Goal: Task Accomplishment & Management: Manage account settings

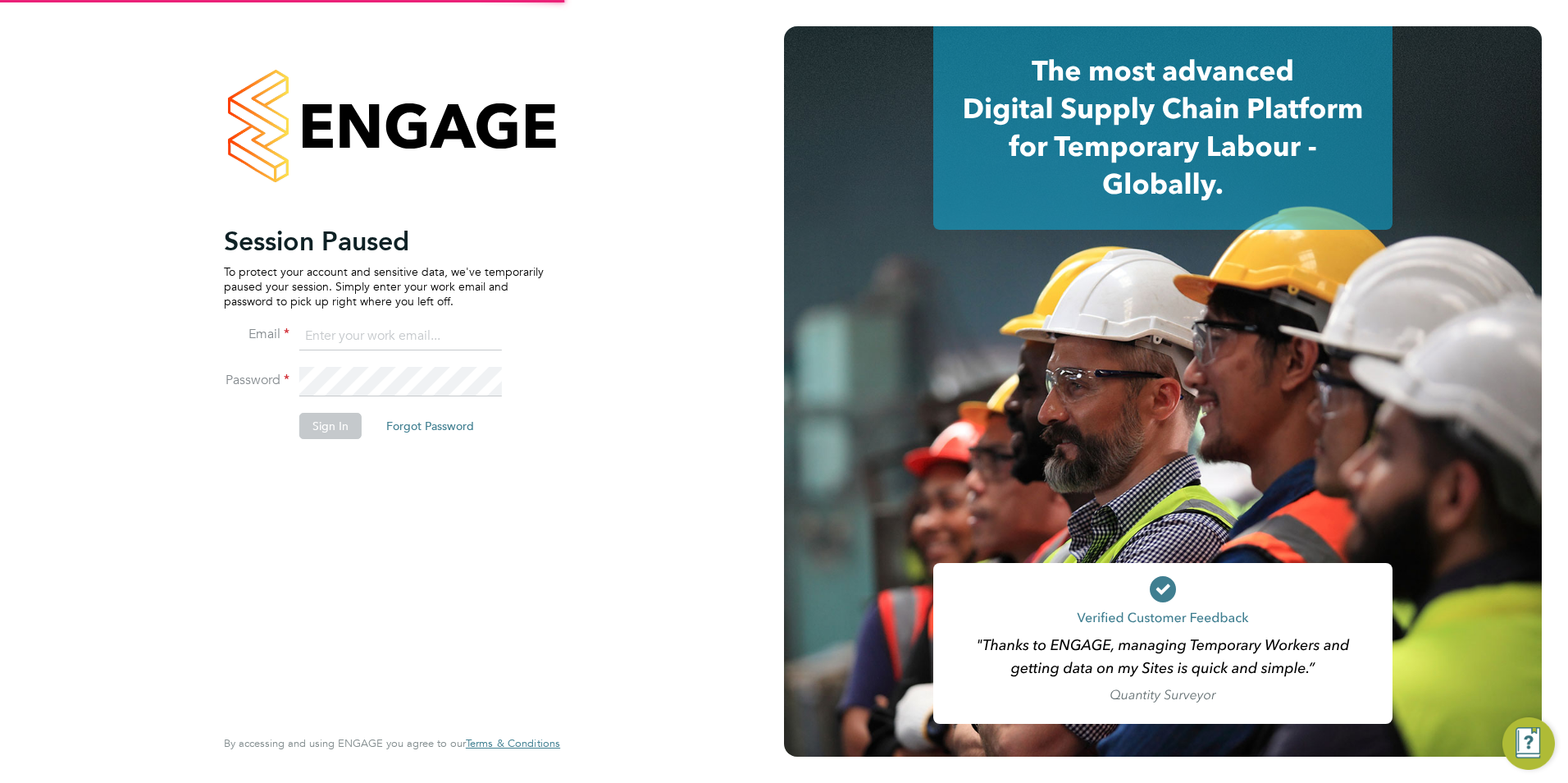
type input "louiscrawford@itsconstruction.co.uk"
click at [337, 415] on button "Sign In" at bounding box center [331, 426] width 62 height 26
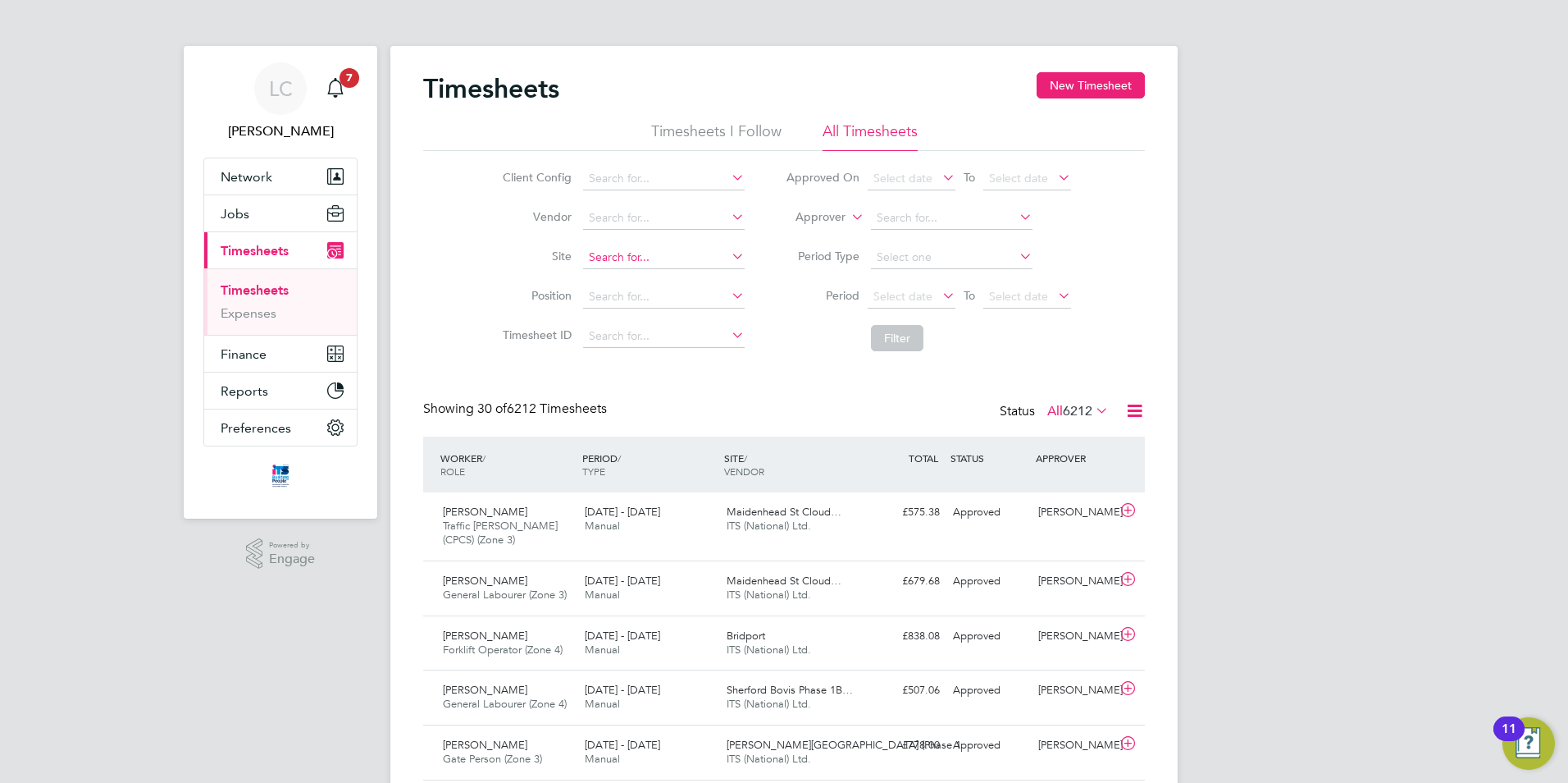
click at [620, 254] on input at bounding box center [664, 257] width 162 height 23
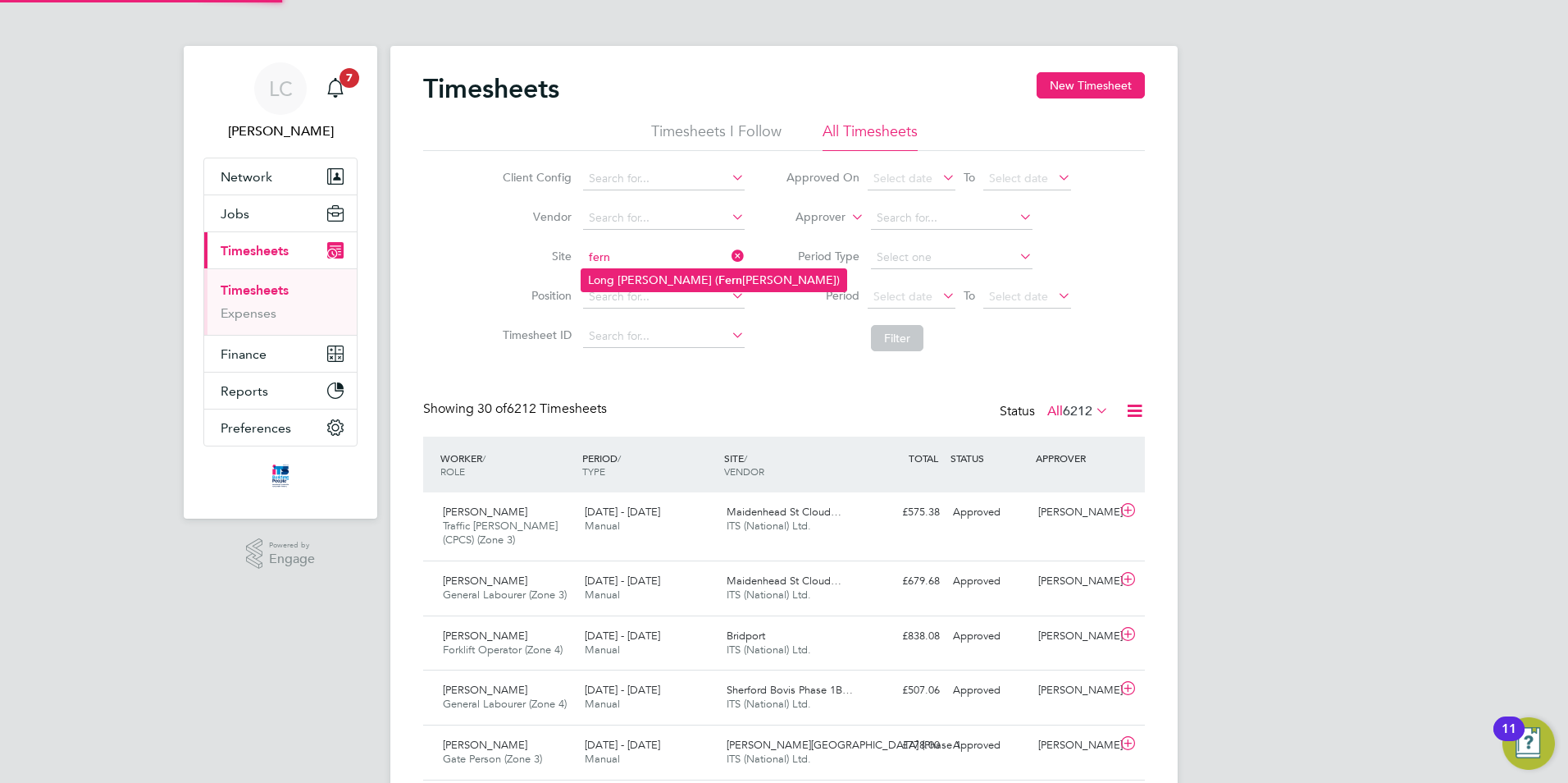
click at [611, 280] on li "Long [PERSON_NAME] ( [PERSON_NAME][GEOGRAPHIC_DATA])" at bounding box center [714, 280] width 265 height 22
type input "Long [PERSON_NAME] ([GEOGRAPHIC_DATA])"
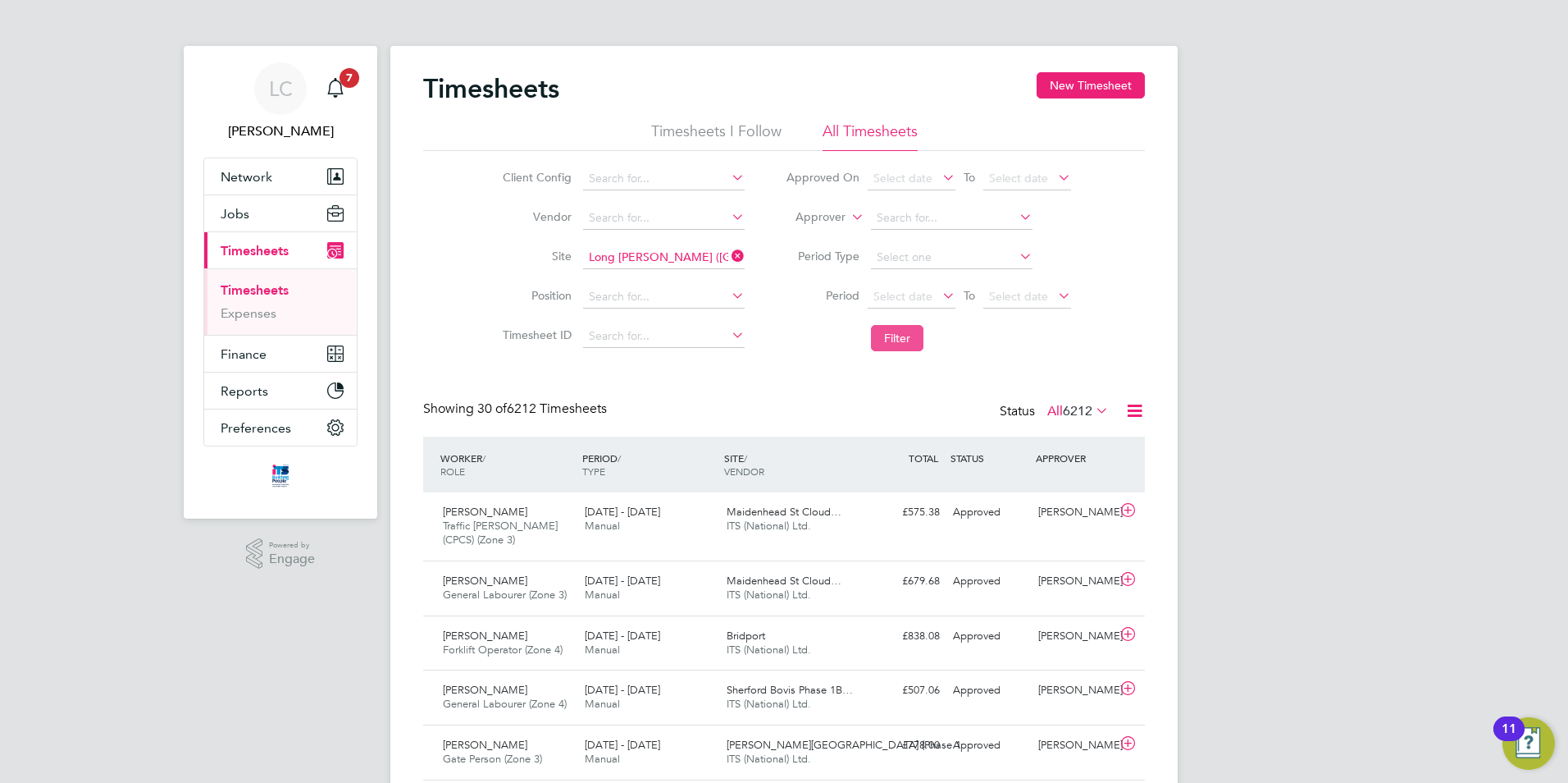
click at [886, 336] on button "Filter" at bounding box center [897, 338] width 53 height 26
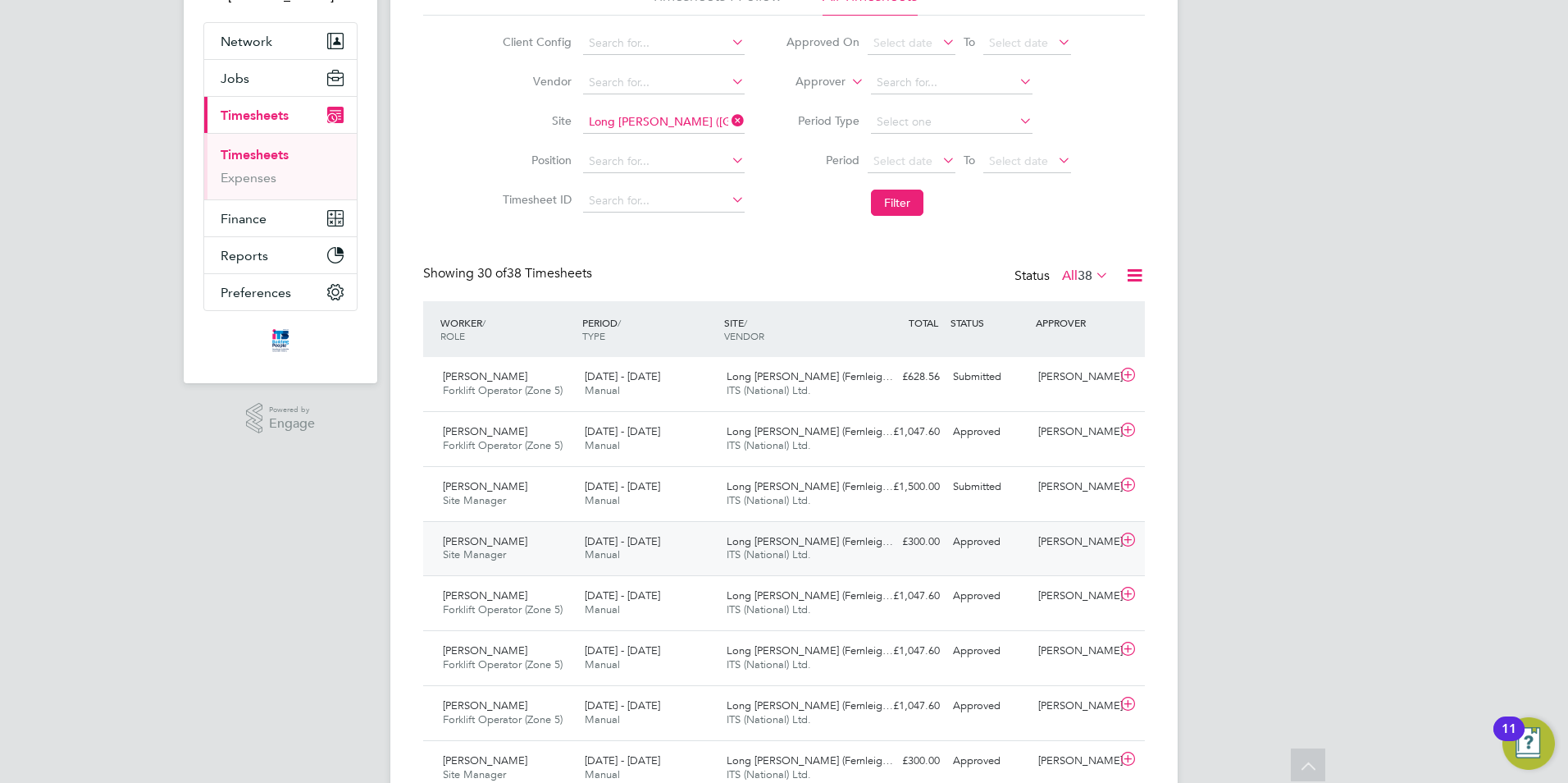
scroll to position [164, 0]
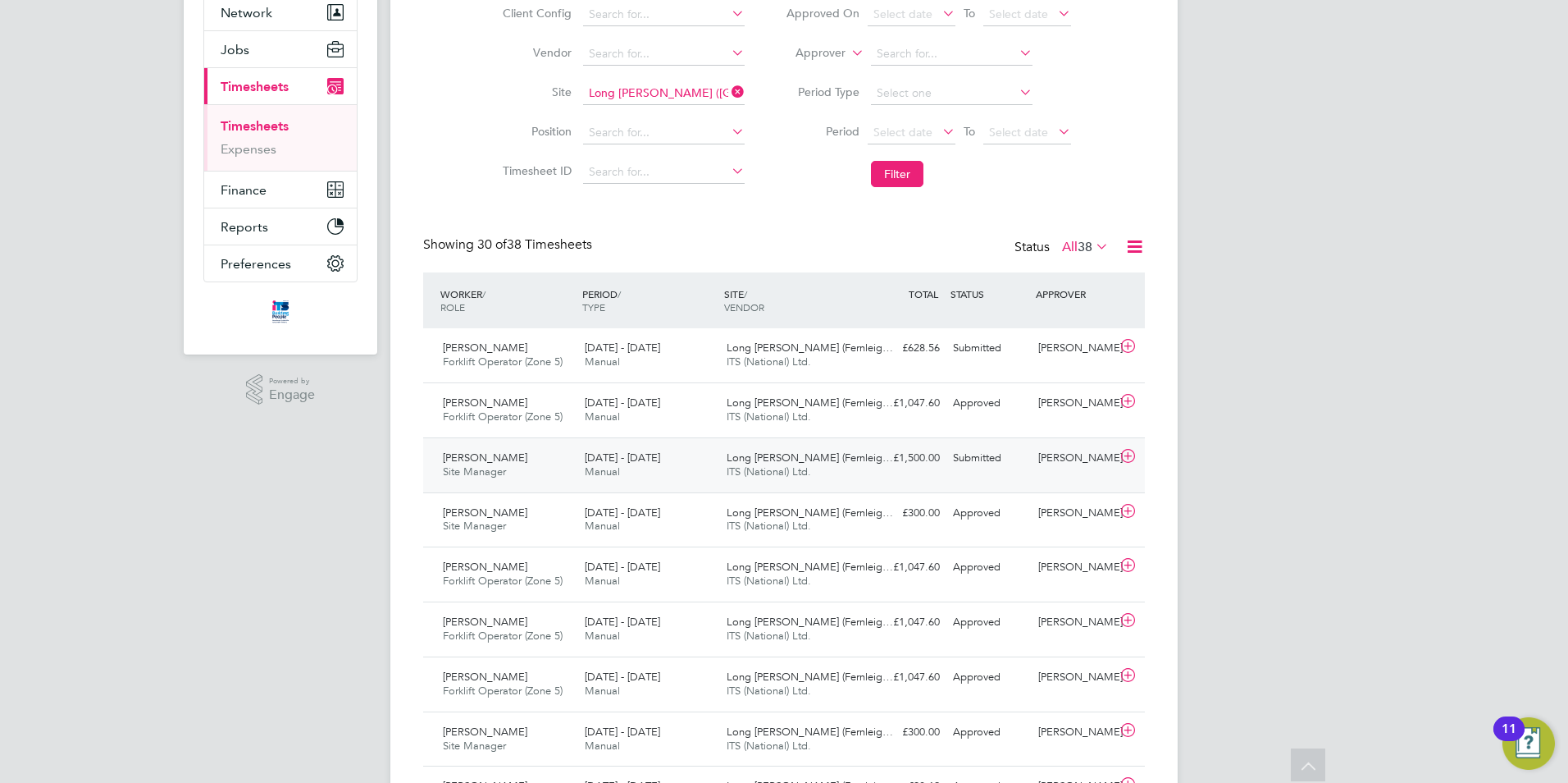
click at [1121, 456] on icon at bounding box center [1128, 456] width 21 height 13
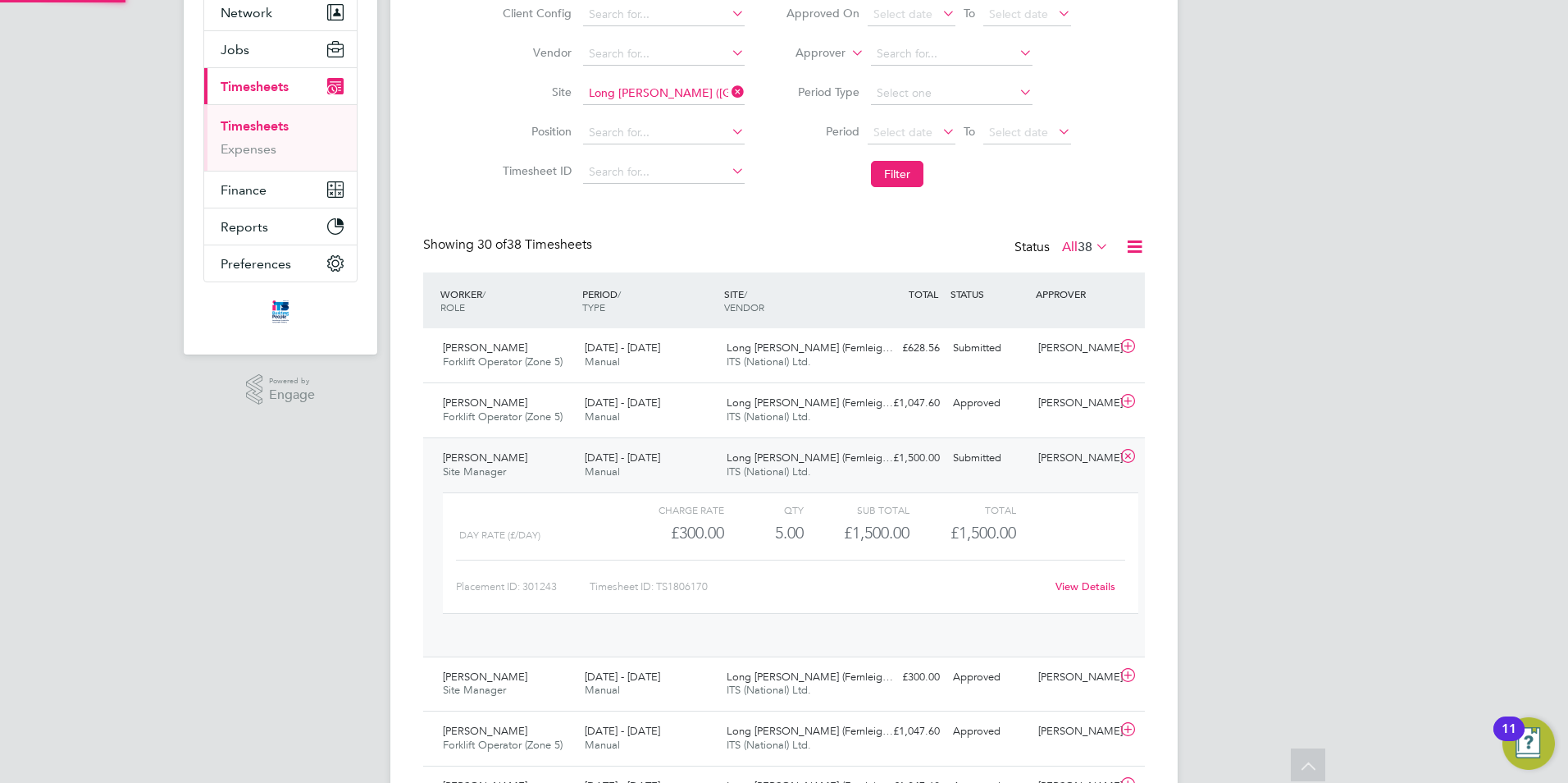
scroll to position [28, 160]
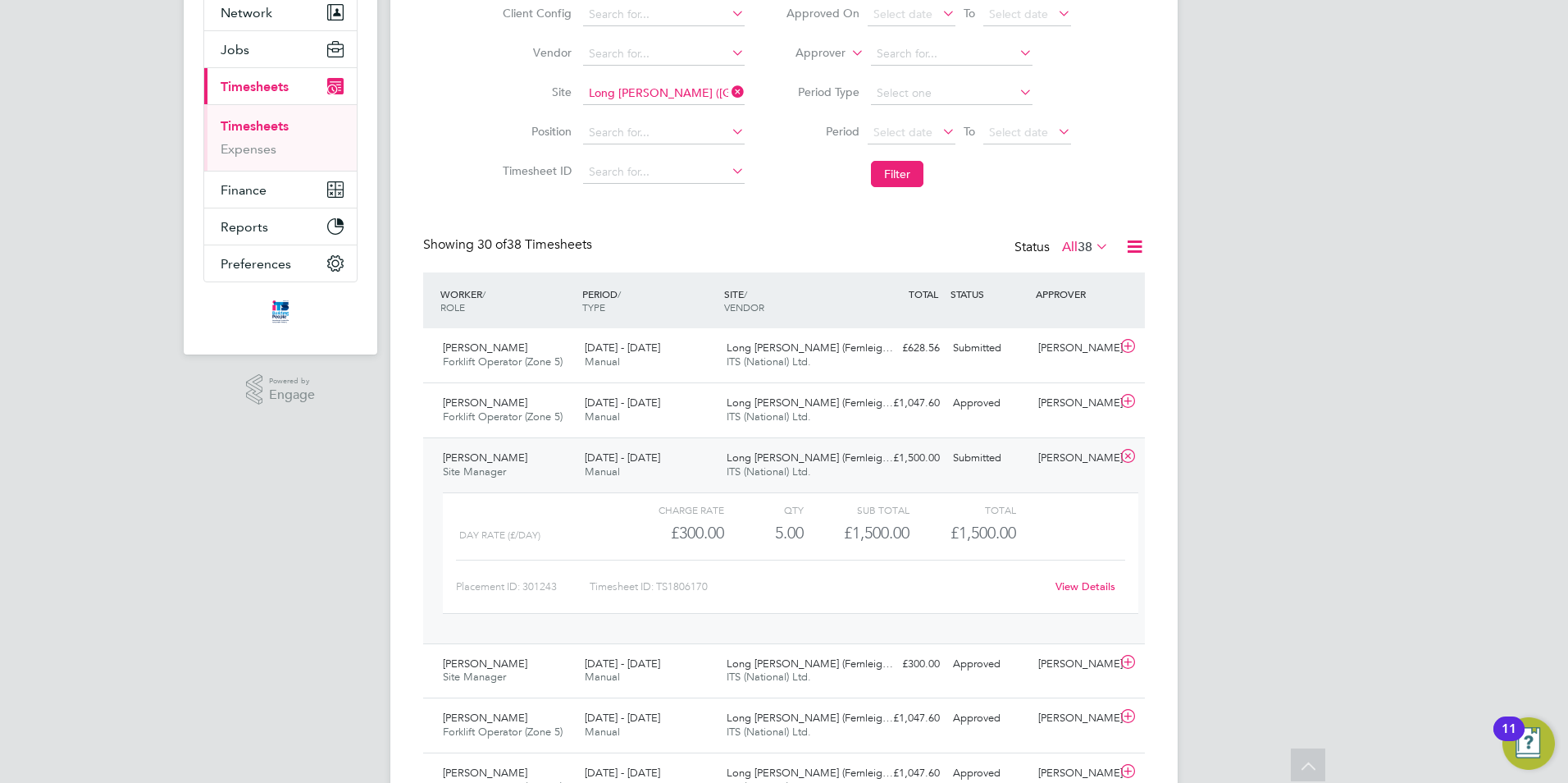
click at [1124, 453] on icon at bounding box center [1128, 456] width 21 height 13
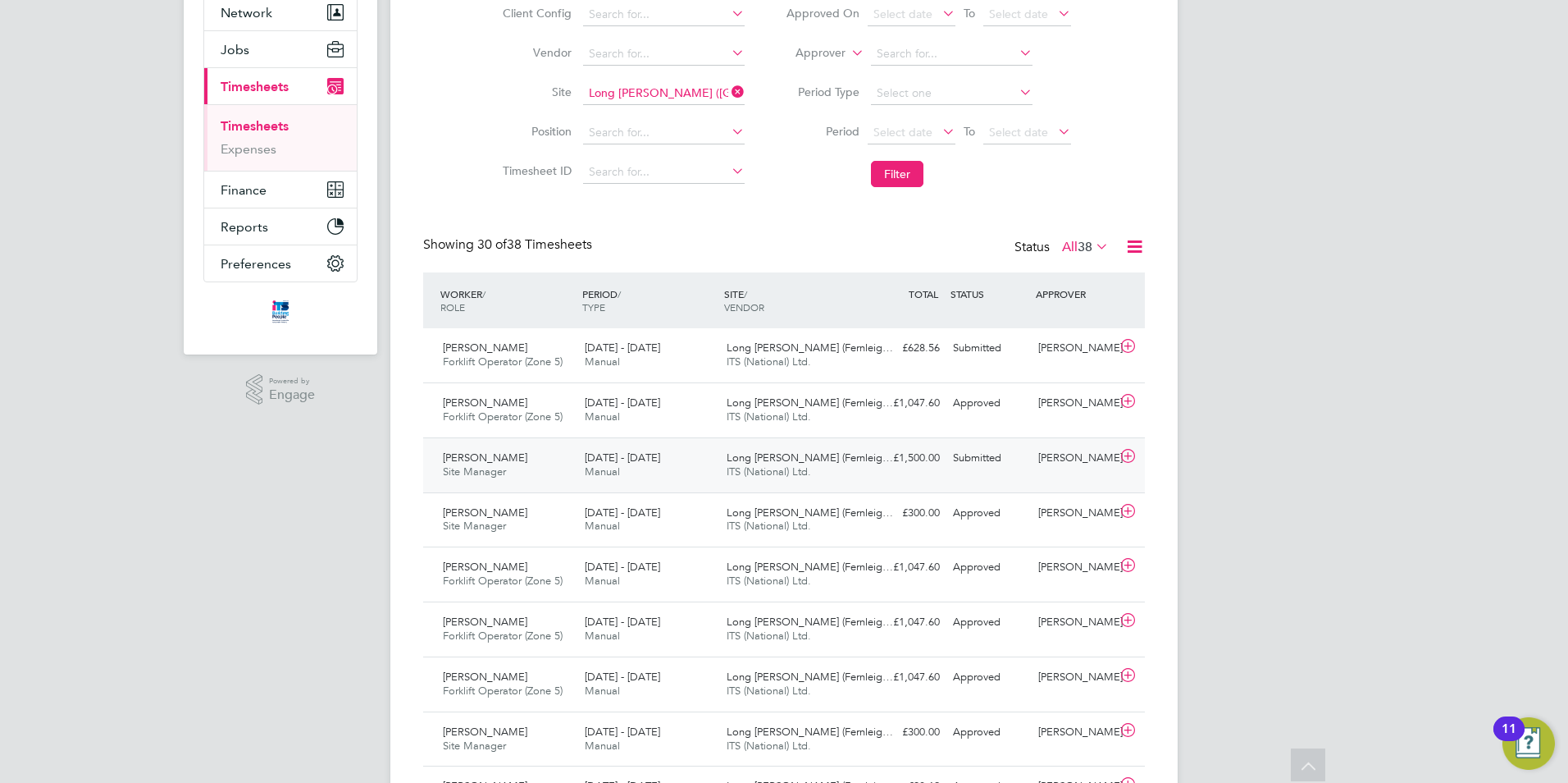
click at [1134, 454] on icon at bounding box center [1128, 456] width 21 height 13
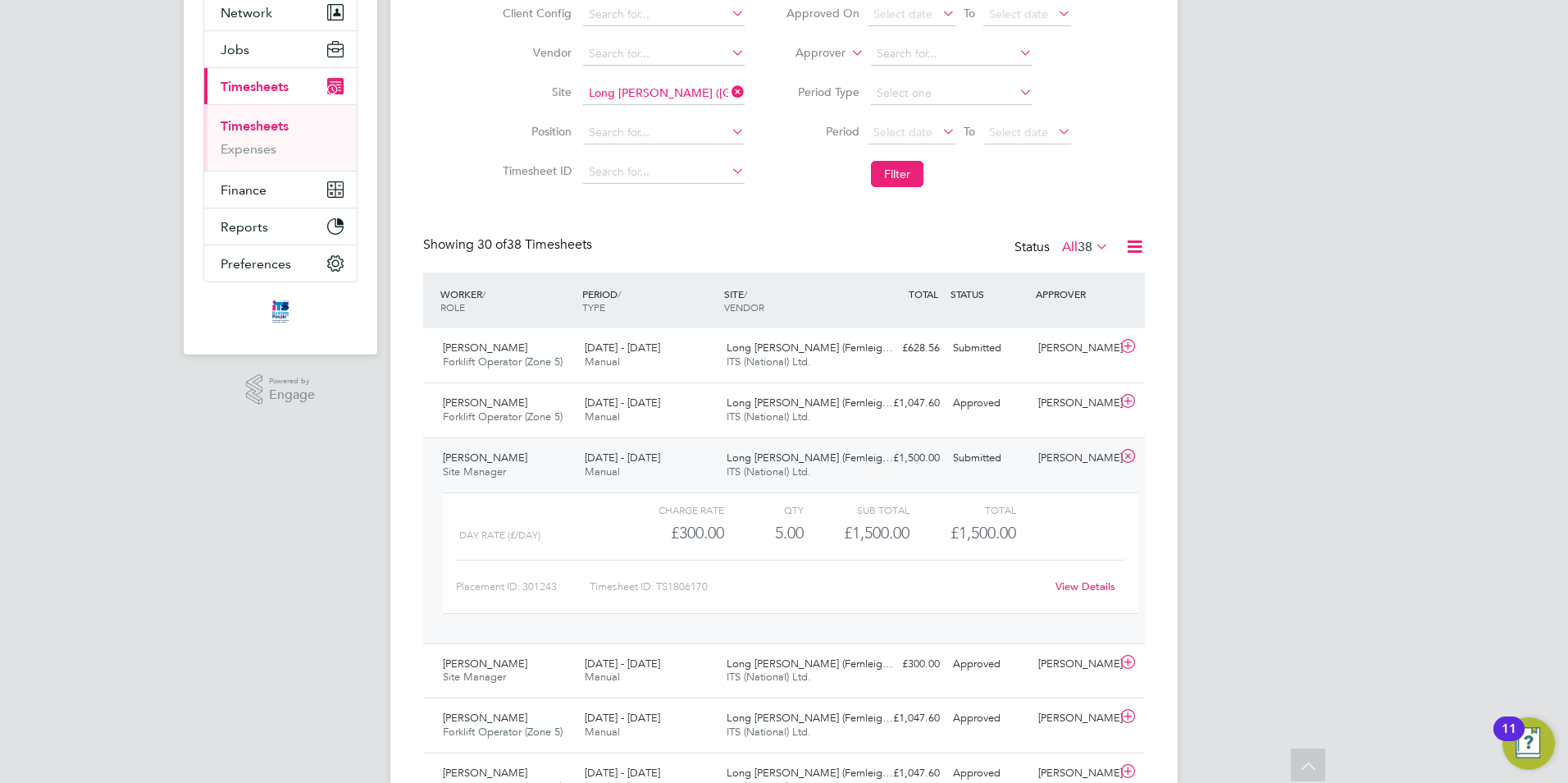
click at [1078, 585] on link "View Details" at bounding box center [1085, 586] width 60 height 14
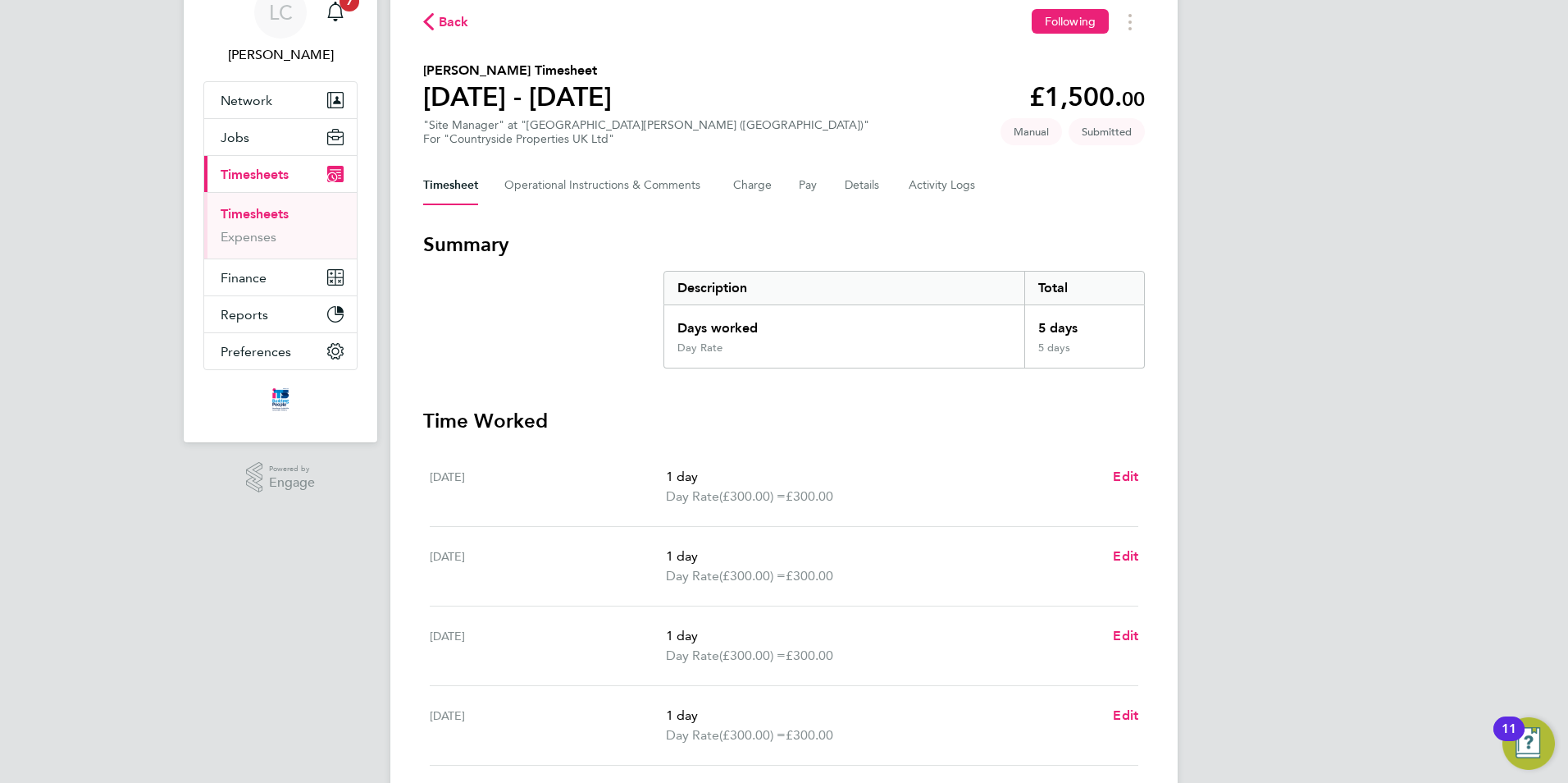
scroll to position [75, 0]
click at [576, 178] on Comments-tab "Operational Instructions & Comments" at bounding box center [605, 187] width 202 height 39
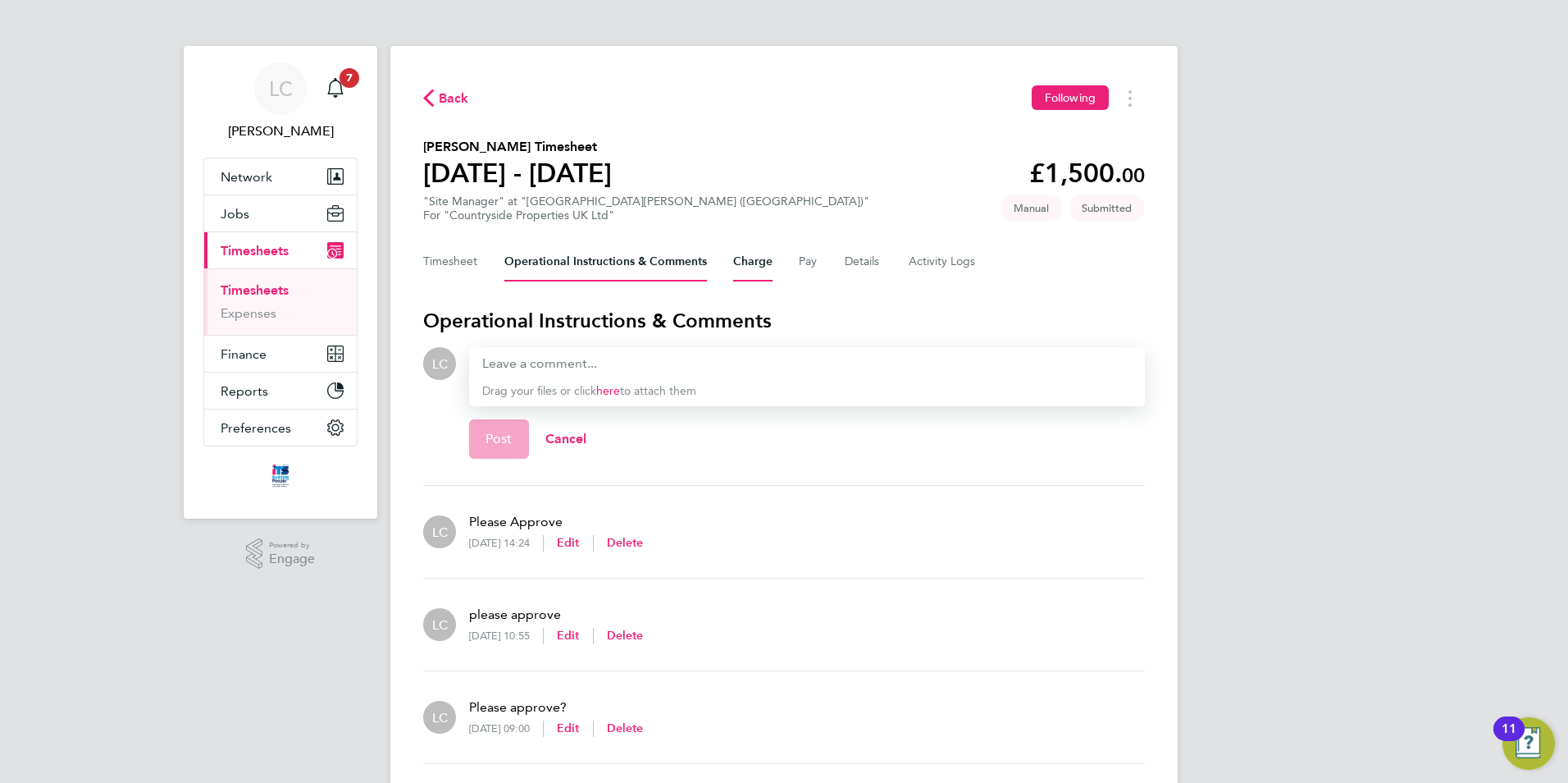
click at [766, 276] on button "Charge" at bounding box center [753, 262] width 39 height 39
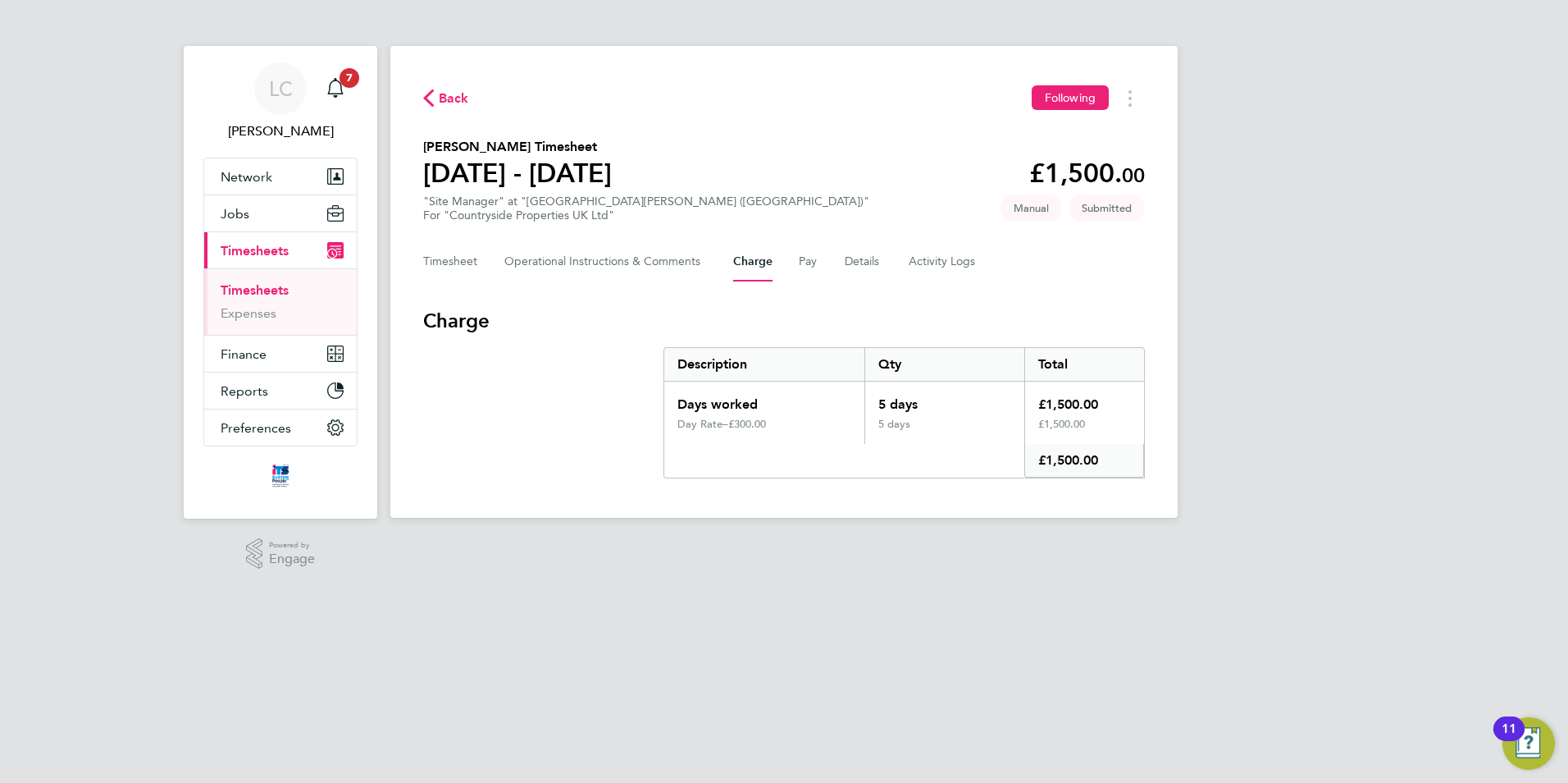
click at [836, 267] on div "Timesheet Operational Instructions & Comments Charge Pay Details Activity Logs" at bounding box center [784, 262] width 722 height 39
click at [822, 265] on div "Timesheet Operational Instructions & Comments Charge Pay Details Activity Logs" at bounding box center [784, 262] width 722 height 39
click at [858, 261] on button "Details" at bounding box center [863, 262] width 38 height 39
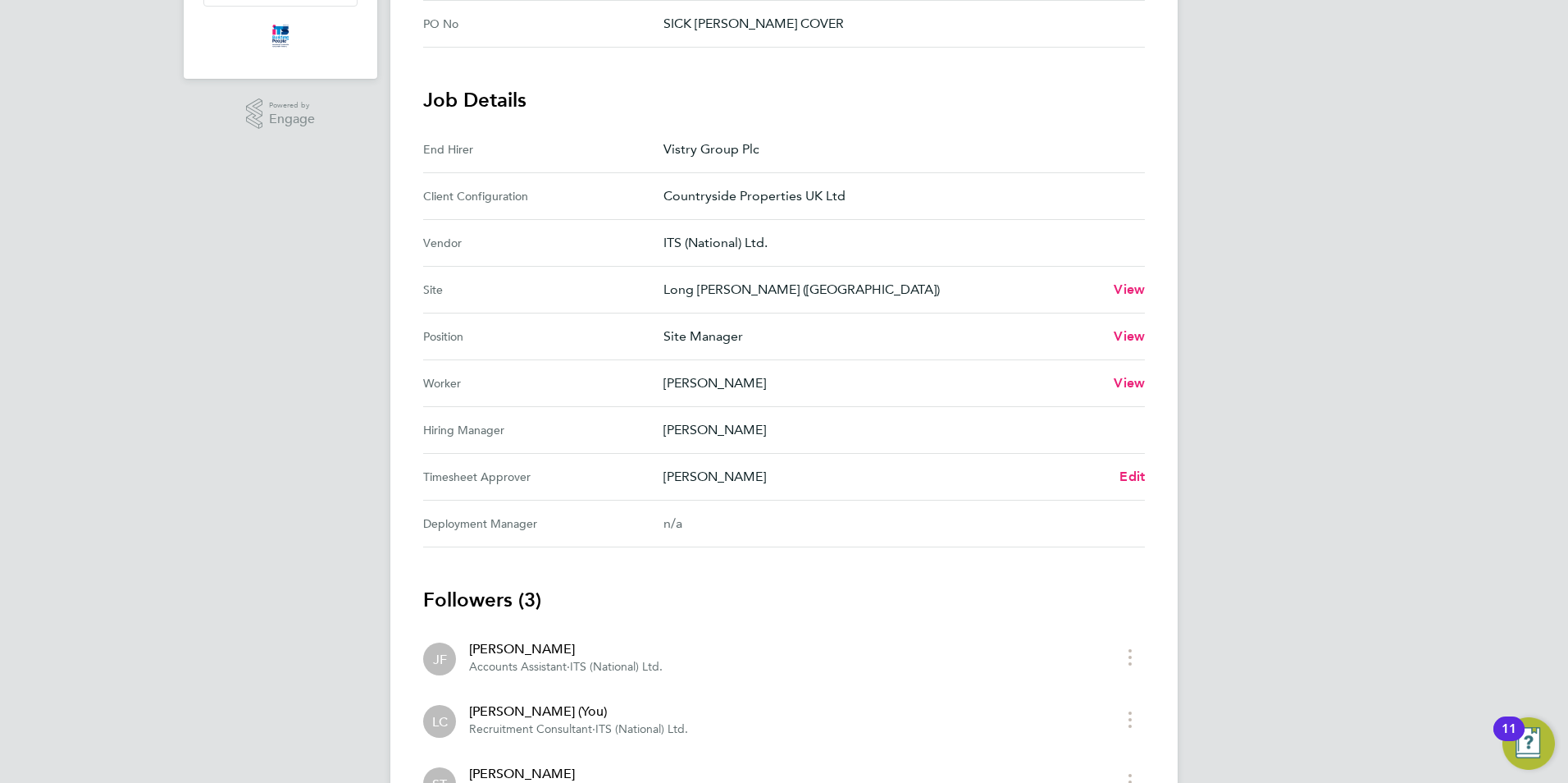
scroll to position [171, 0]
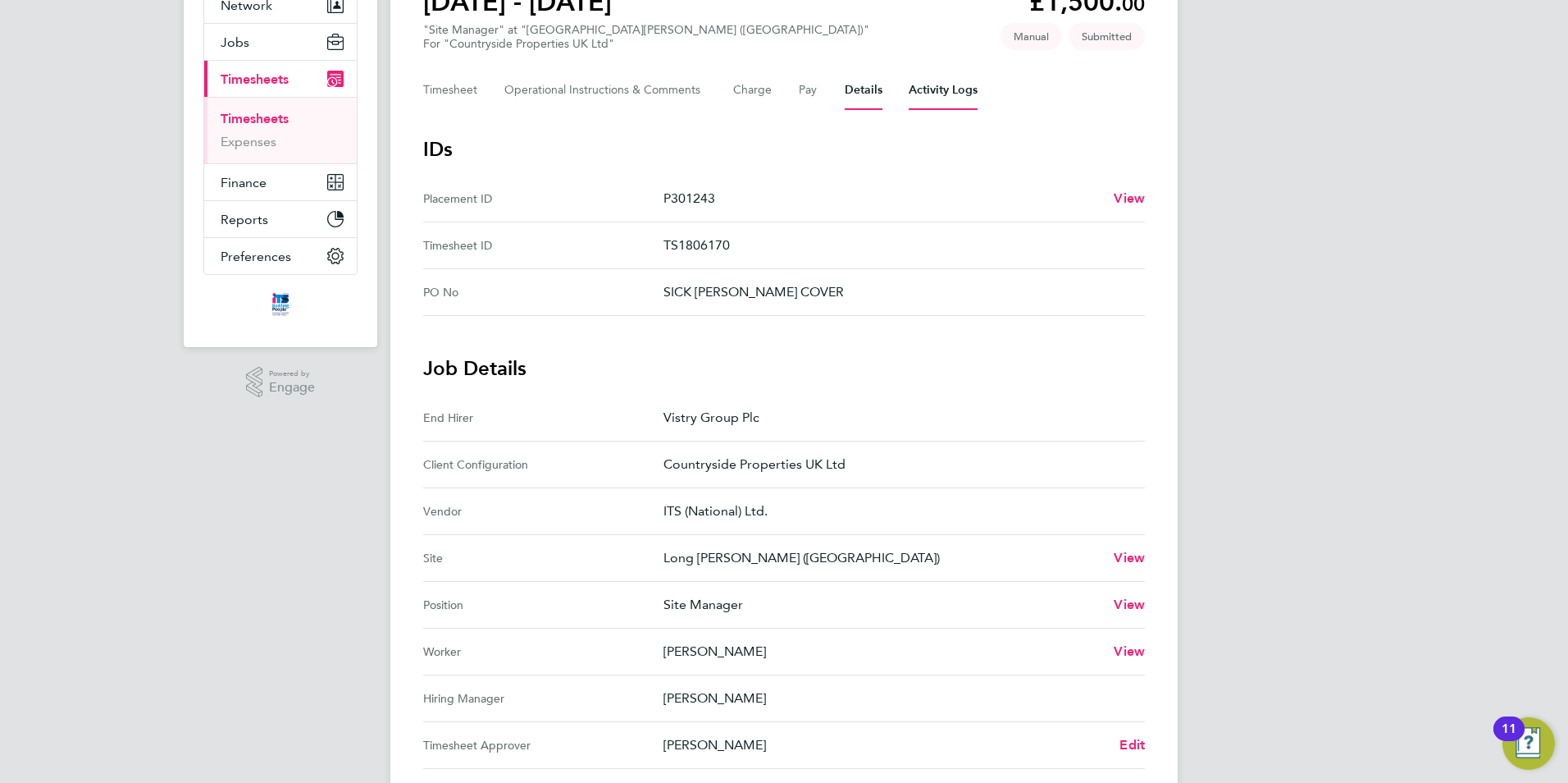
click at [932, 81] on Logs-tab "Activity Logs" at bounding box center [943, 90] width 69 height 39
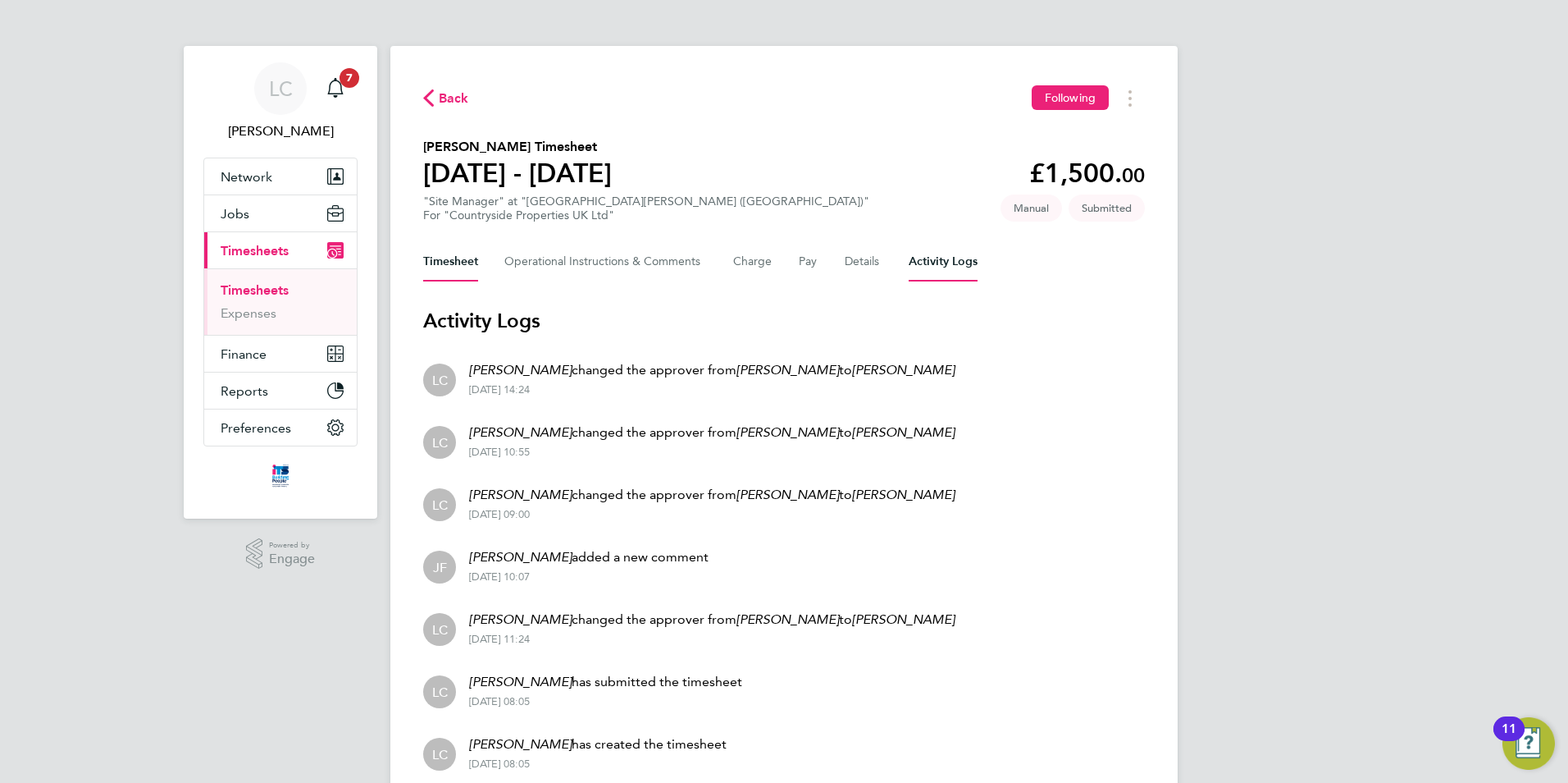
click at [436, 248] on button "Timesheet" at bounding box center [451, 262] width 55 height 39
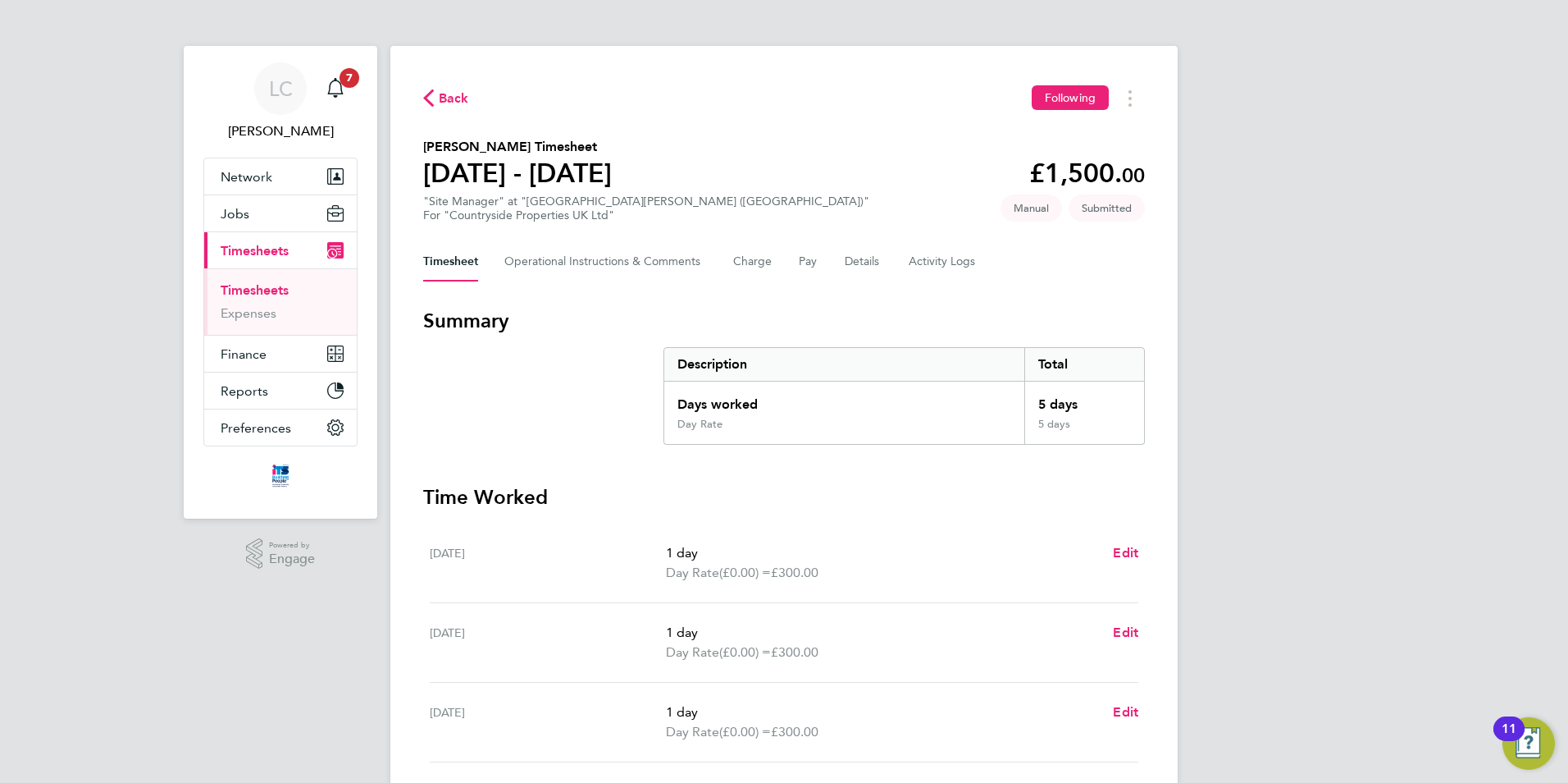
click at [446, 94] on span "Back" at bounding box center [454, 99] width 30 height 20
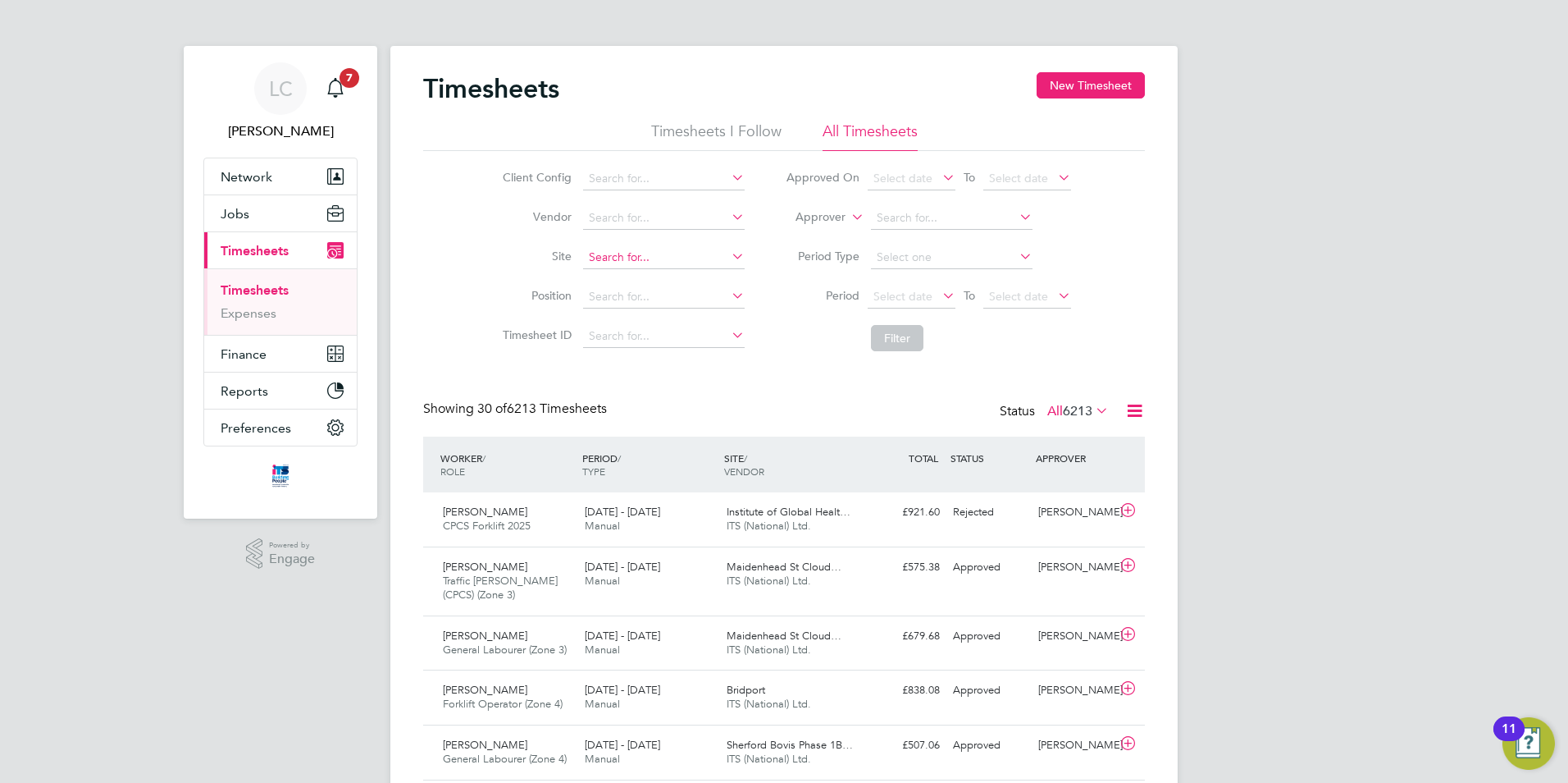
click at [639, 258] on input at bounding box center [664, 257] width 162 height 23
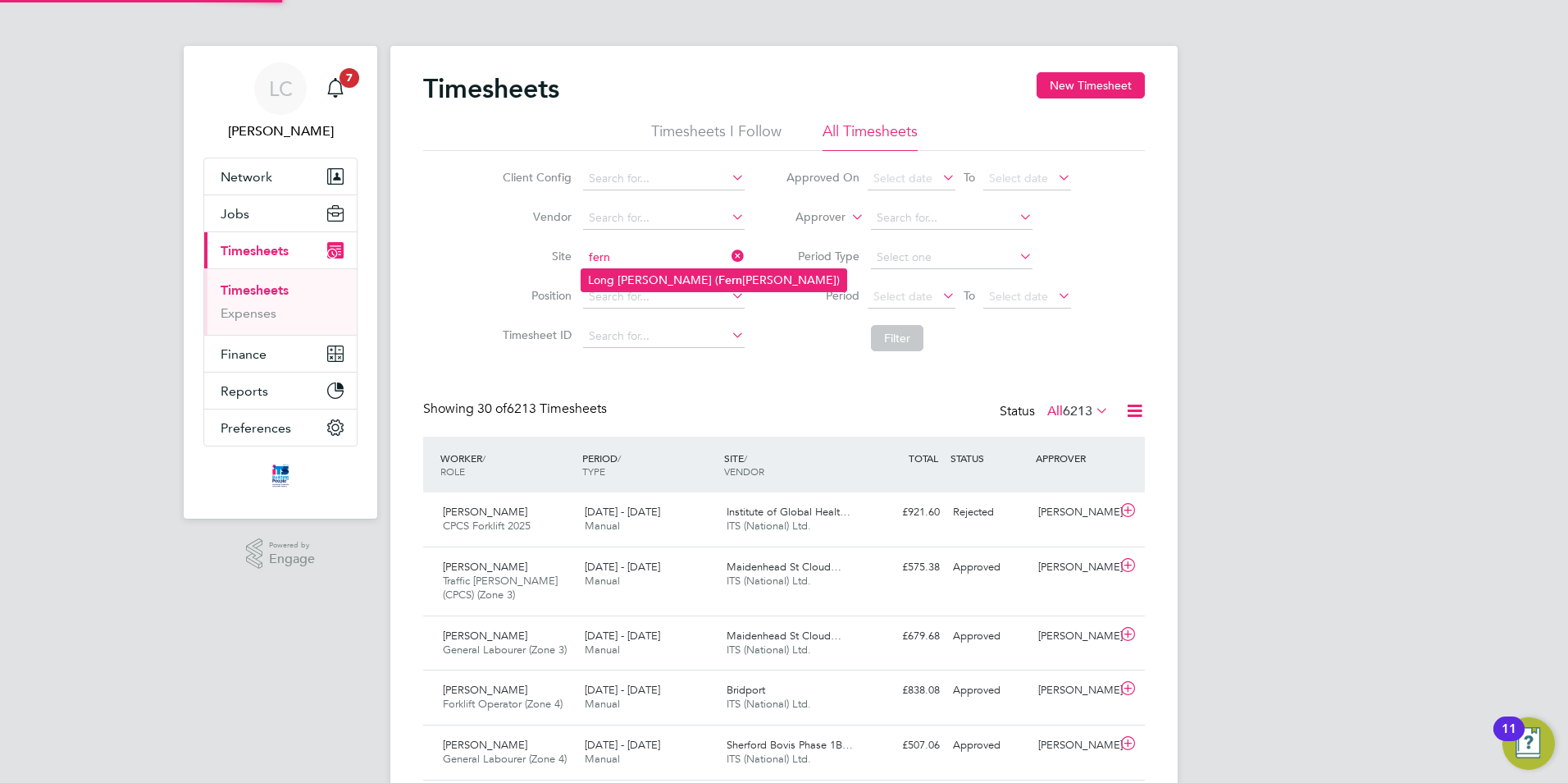
click at [639, 274] on li "Long [PERSON_NAME] ( [PERSON_NAME][GEOGRAPHIC_DATA])" at bounding box center [714, 280] width 265 height 22
type input "Long [PERSON_NAME] ([GEOGRAPHIC_DATA])"
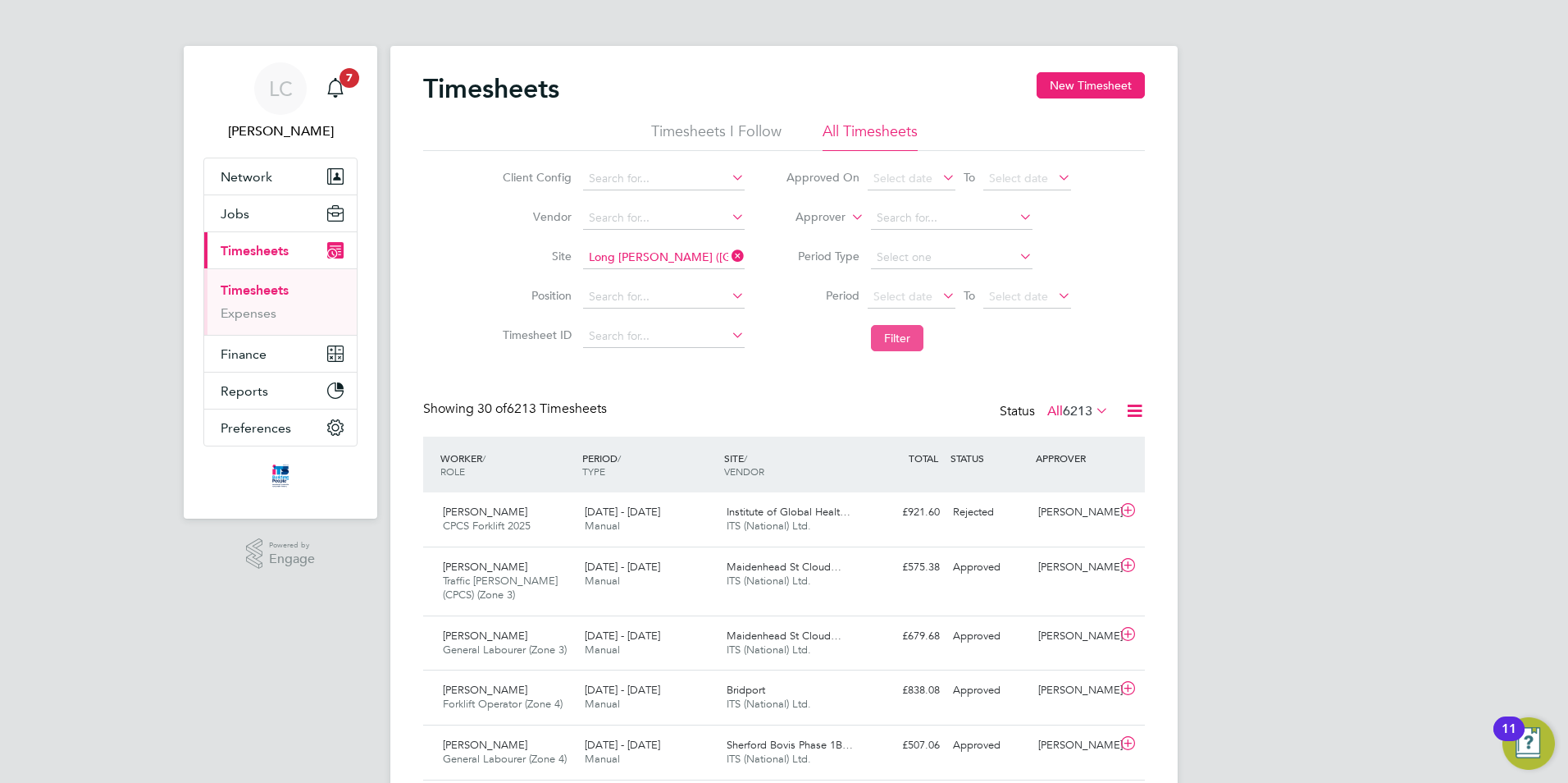
click at [920, 341] on button "Filter" at bounding box center [897, 338] width 53 height 26
